Goal: Information Seeking & Learning: Learn about a topic

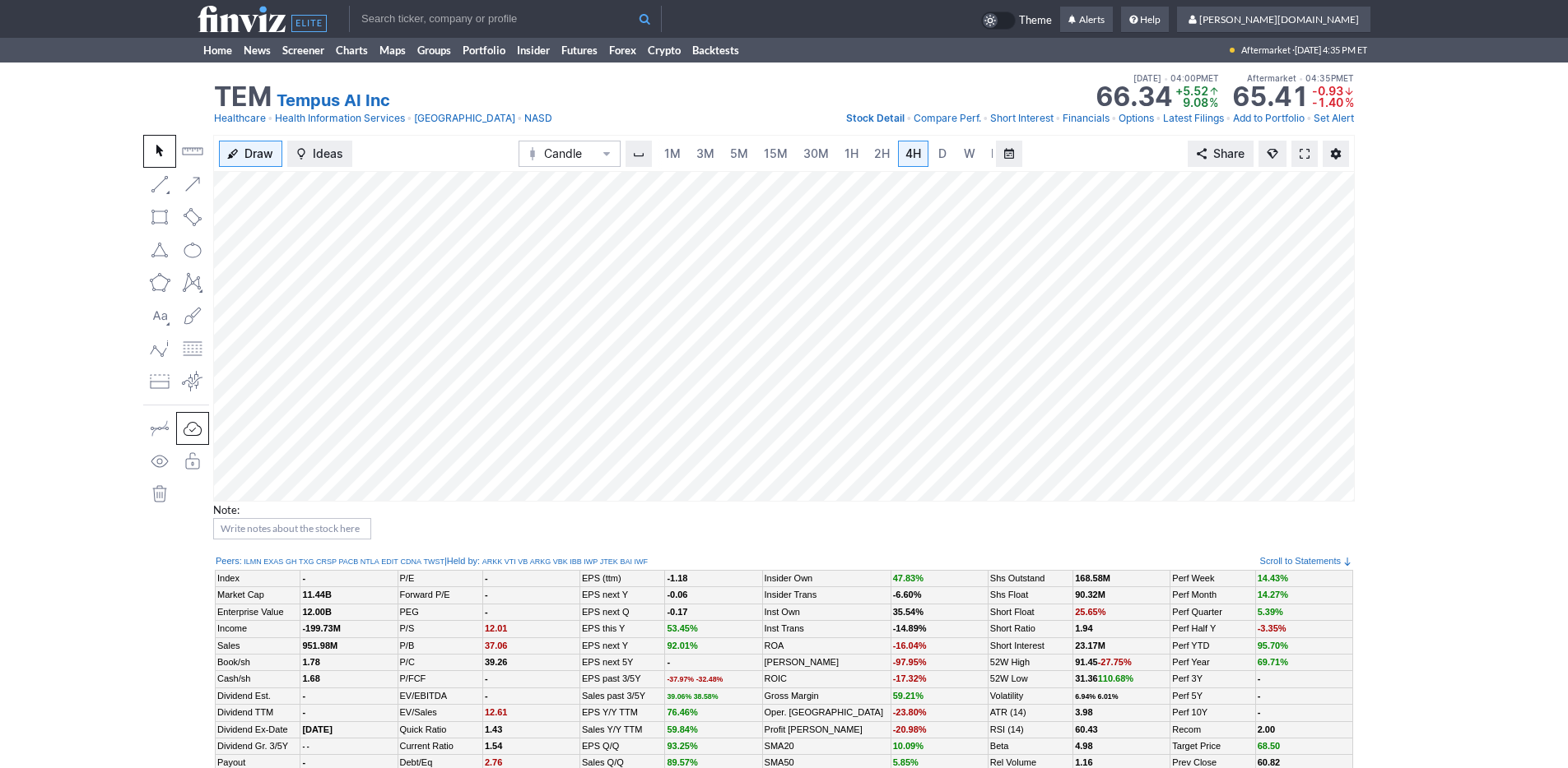
scroll to position [0, 17]
click at [692, 158] on span "3M" at bounding box center [688, 154] width 18 height 14
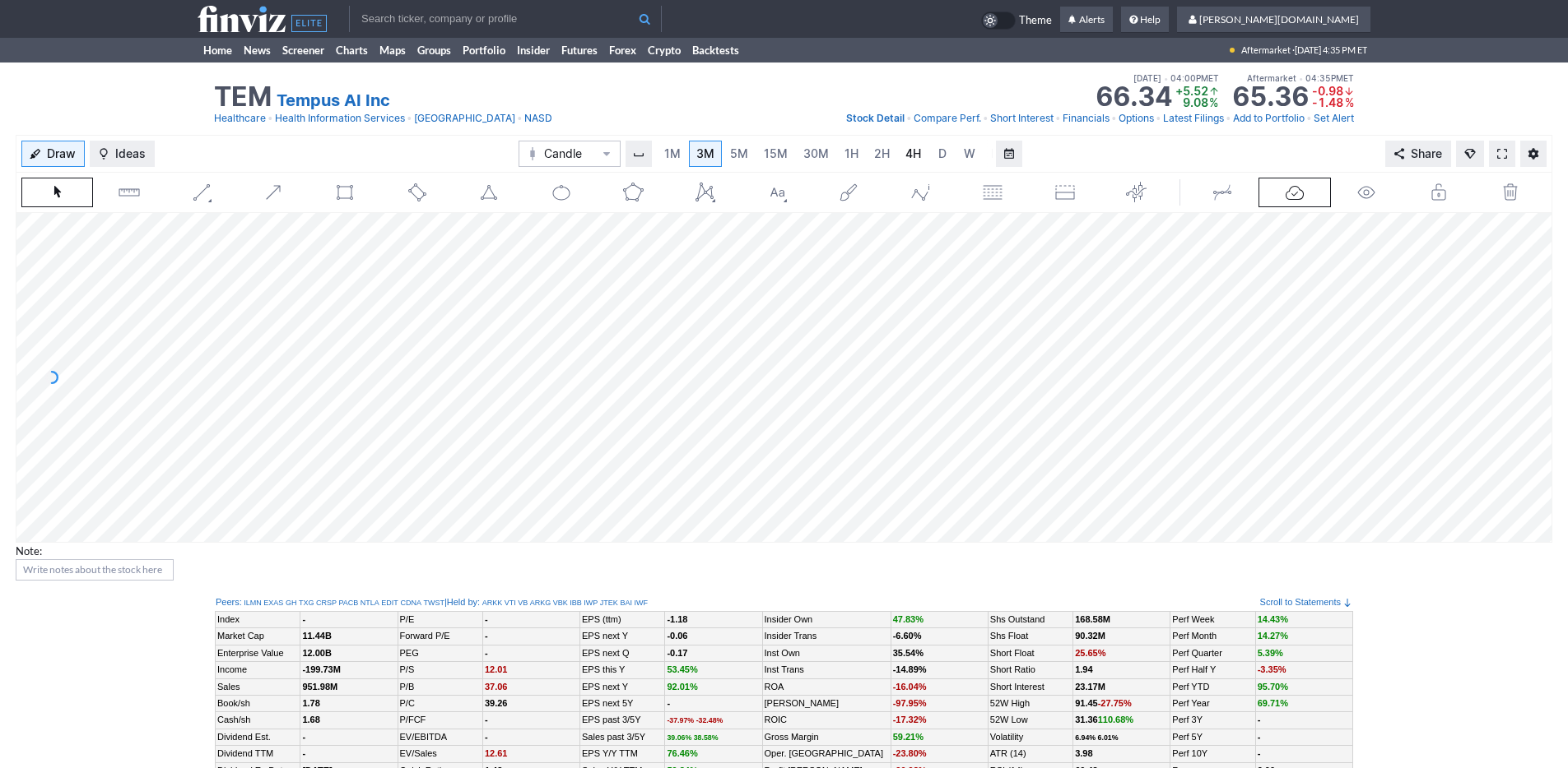
click at [912, 154] on span "4H" at bounding box center [913, 154] width 16 height 14
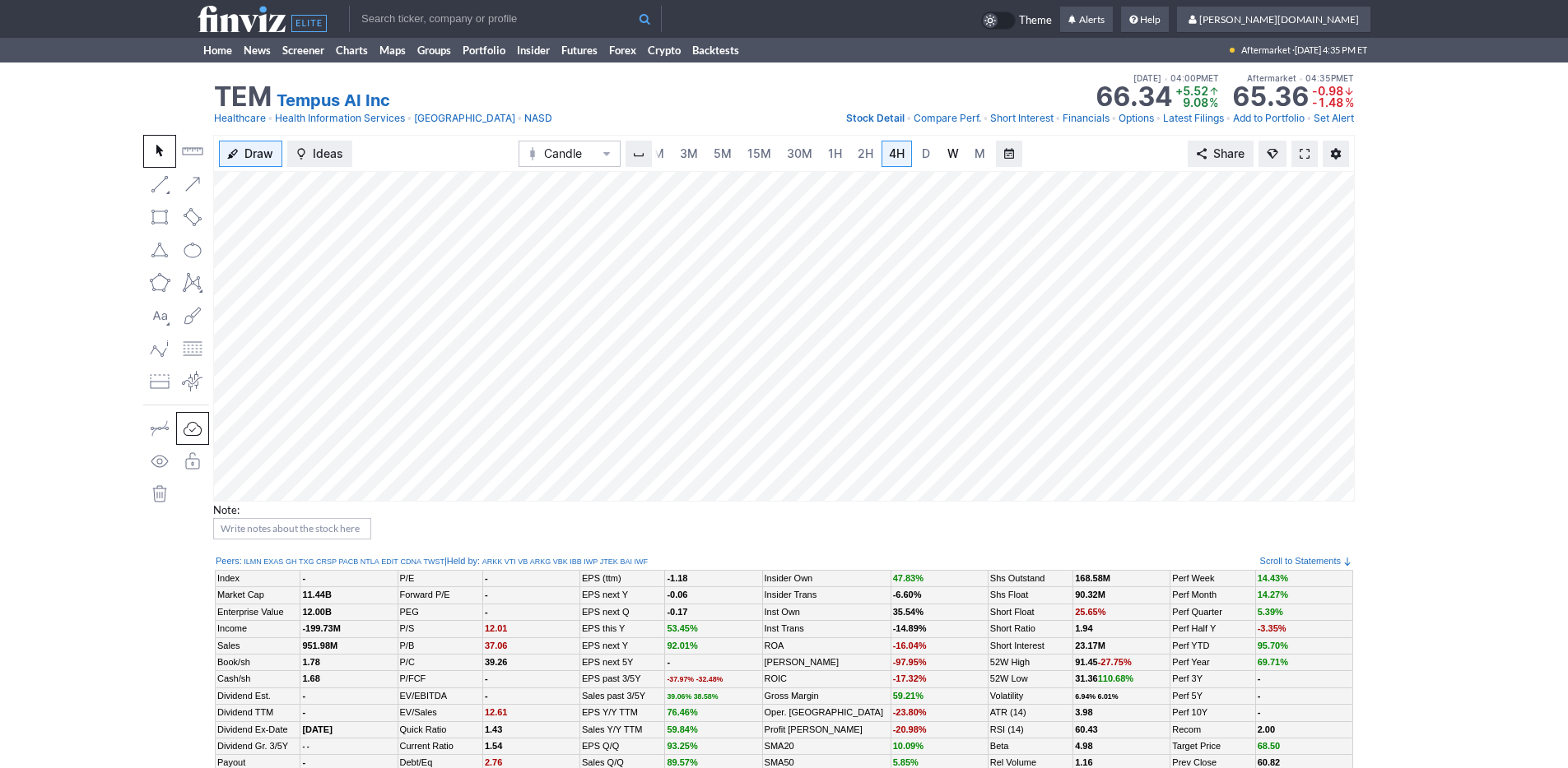
click at [940, 157] on link "W" at bounding box center [953, 154] width 27 height 27
click at [967, 157] on link "M" at bounding box center [980, 154] width 27 height 27
click at [940, 154] on link "W" at bounding box center [953, 154] width 27 height 27
click at [230, 47] on link "Home" at bounding box center [217, 49] width 40 height 25
